Goal: Information Seeking & Learning: Find contact information

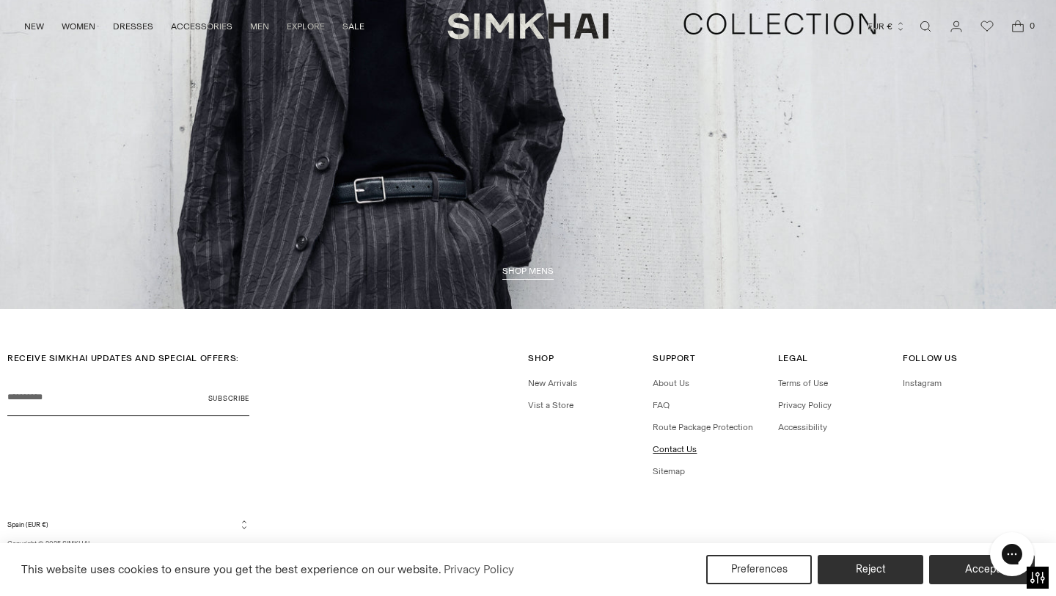
click at [685, 449] on link "Contact Us" at bounding box center [675, 449] width 44 height 10
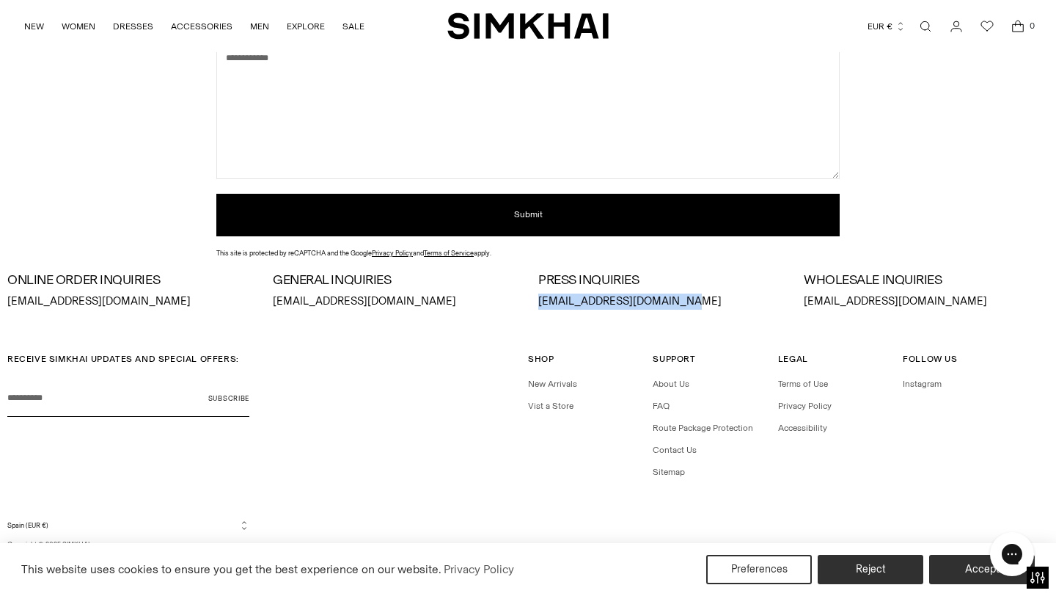
drag, startPoint x: 693, startPoint y: 304, endPoint x: 531, endPoint y: 302, distance: 161.4
click at [531, 302] on div "ONLINE ORDER INQUIRIES orders@jonathansimkhai.com GENERAL INQUIRIES info@jonath…" at bounding box center [528, 291] width 1042 height 37
copy p "press@jonathansimkhai.com"
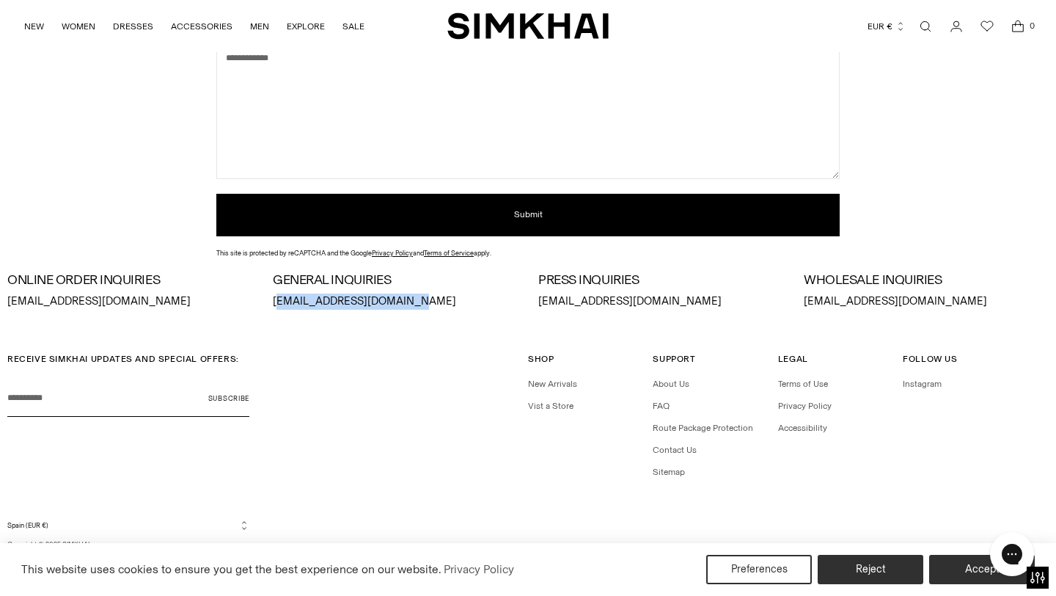
drag, startPoint x: 418, startPoint y: 301, endPoint x: 277, endPoint y: 302, distance: 141.6
click at [277, 302] on p "info@jonathansimkhai.com" at bounding box center [395, 301] width 245 height 16
click at [425, 301] on p "info@jonathansimkhai.com" at bounding box center [395, 301] width 245 height 16
drag, startPoint x: 408, startPoint y: 301, endPoint x: 263, endPoint y: 301, distance: 144.5
click at [263, 301] on div "ONLINE ORDER INQUIRIES orders@jonathansimkhai.com GENERAL INQUIRIES info@jonath…" at bounding box center [528, 291] width 1042 height 37
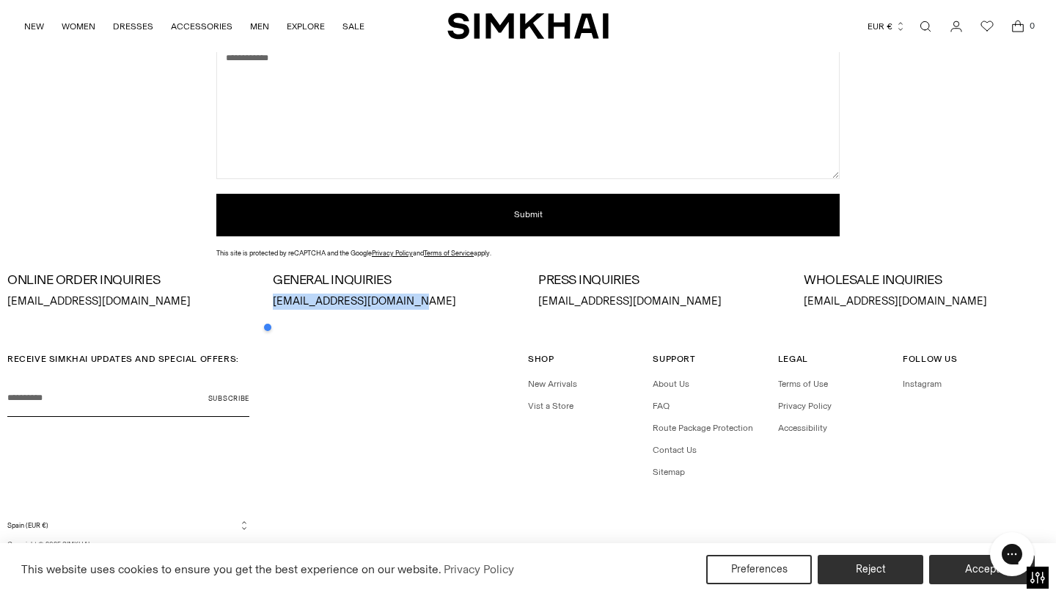
copy p "info@jonathansimkhai.com"
